Goal: Navigation & Orientation: Go to known website

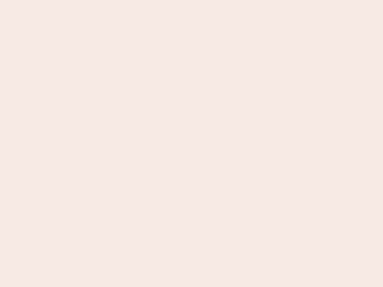
click at [192, 144] on nb-app "Almost there Thank you for registering for Newbook. Your account is under revie…" at bounding box center [191, 143] width 383 height 287
click at [192, 0] on nb-app "Almost there Thank you for registering for Newbook. Your account is under revie…" at bounding box center [191, 143] width 383 height 287
click at [205, 0] on nb-app "Almost there Thank you for registering for Newbook. Your account is under revie…" at bounding box center [191, 143] width 383 height 287
click at [192, 144] on nb-app "Almost there Thank you for registering for Newbook. Your account is under revie…" at bounding box center [191, 143] width 383 height 287
click at [192, 0] on nb-app "Almost there Thank you for registering for Newbook. Your account is under revie…" at bounding box center [191, 143] width 383 height 287
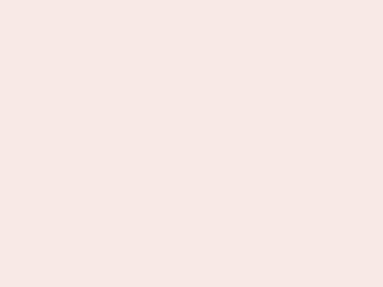
click at [134, 0] on nb-app "Almost there Thank you for registering for Newbook. Your account is under revie…" at bounding box center [191, 143] width 383 height 287
click at [192, 144] on nb-app "Almost there Thank you for registering for Newbook. Your account is under revie…" at bounding box center [191, 143] width 383 height 287
click at [192, 0] on nb-app "Almost there Thank you for registering for Newbook. Your account is under revie…" at bounding box center [191, 143] width 383 height 287
click at [134, 0] on nb-app "Almost there Thank you for registering for Newbook. Your account is under revie…" at bounding box center [191, 143] width 383 height 287
click at [192, 144] on nb-app "Almost there Thank you for registering for Newbook. Your account is under revie…" at bounding box center [191, 143] width 383 height 287
